Goal: Task Accomplishment & Management: Use online tool/utility

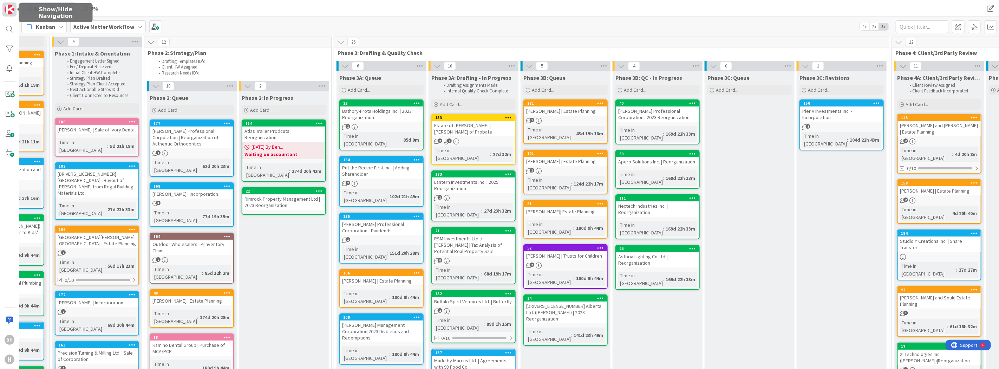
click at [10, 8] on img at bounding box center [10, 10] width 10 height 10
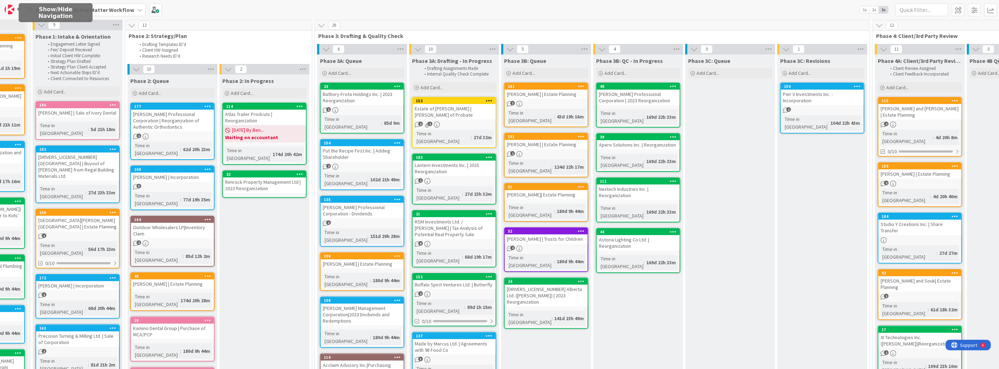
click at [10, 8] on img at bounding box center [10, 10] width 10 height 10
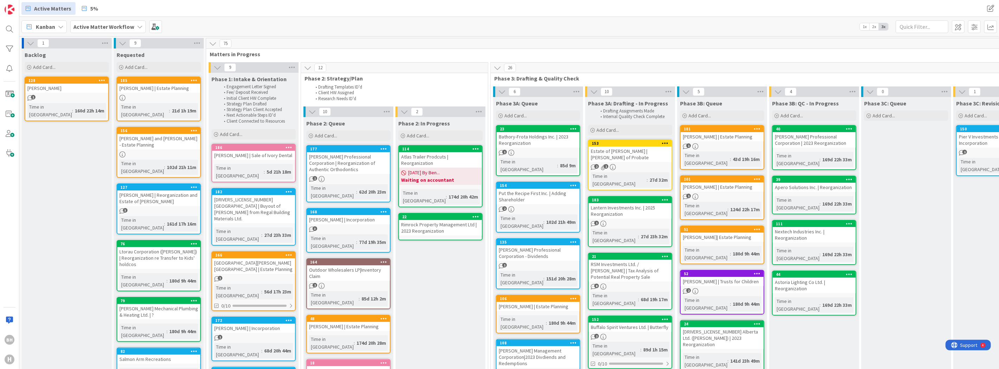
click at [99, 26] on b "Active Matter Workflow" at bounding box center [103, 26] width 61 height 7
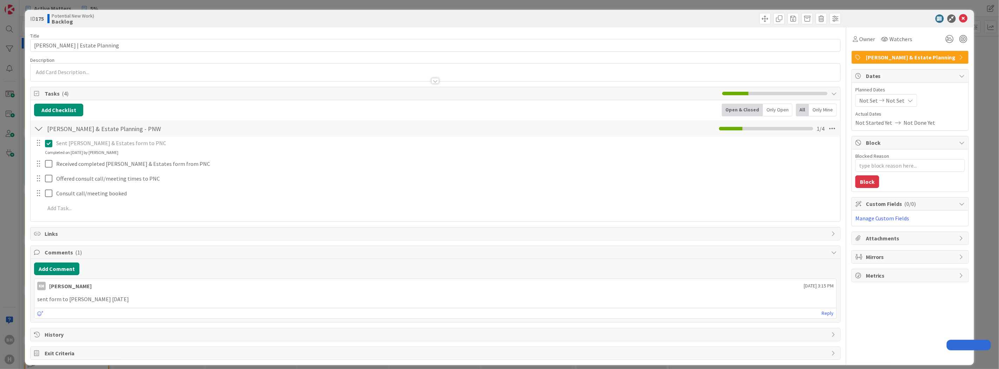
type textarea "x"
